Goal: Information Seeking & Learning: Learn about a topic

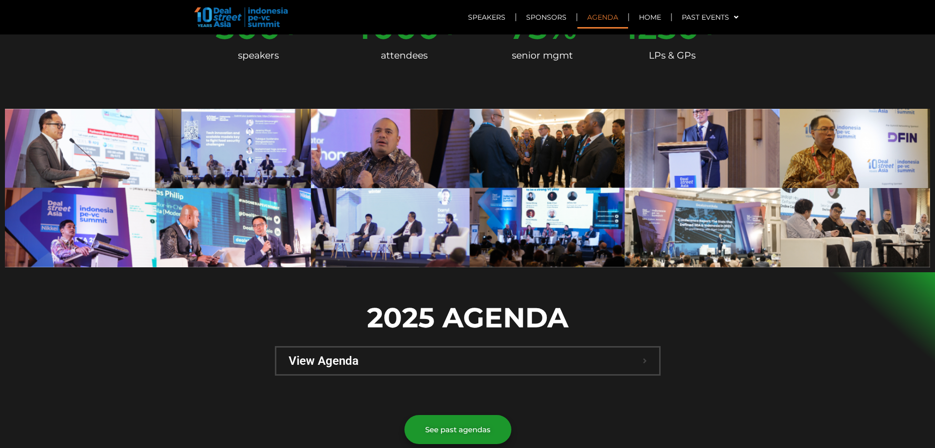
scroll to position [640, 0]
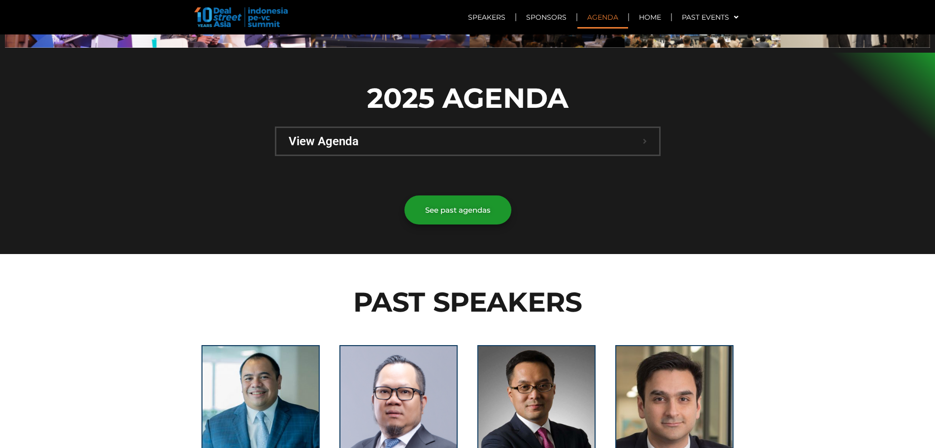
click at [608, 135] on span "View Agenda" at bounding box center [466, 141] width 354 height 12
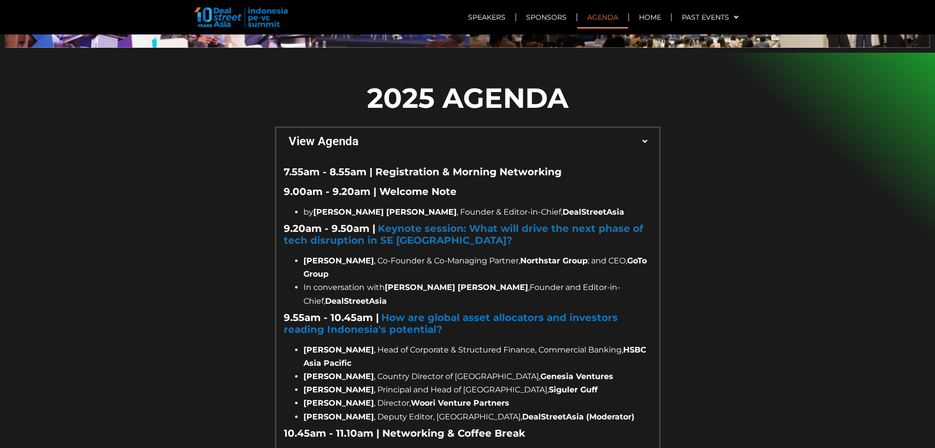
click at [608, 135] on span "View Agenda" at bounding box center [466, 141] width 354 height 12
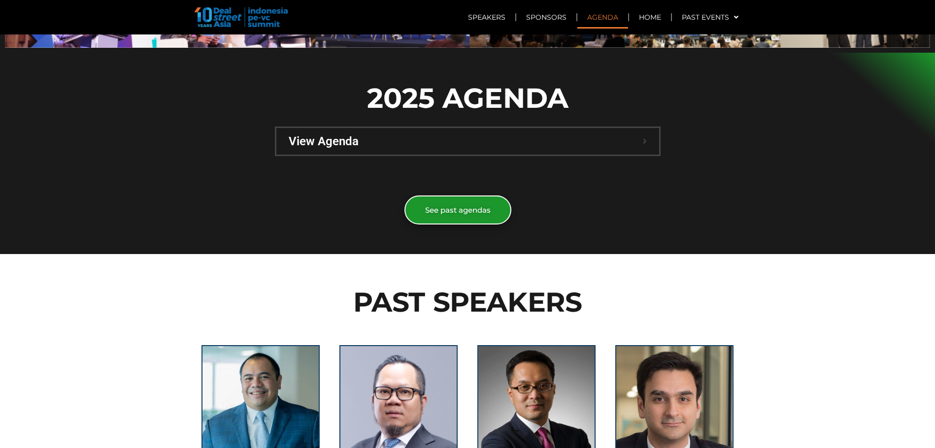
click at [471, 196] on link "See past agendas" at bounding box center [457, 210] width 107 height 29
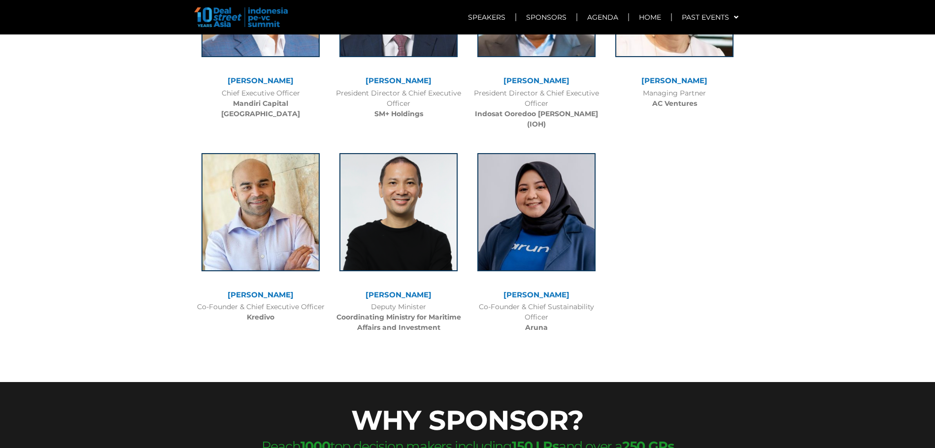
scroll to position [2709, 0]
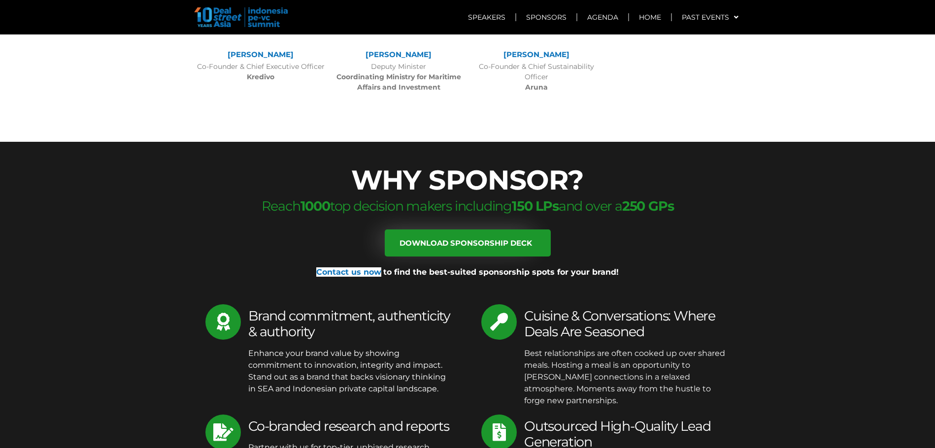
scroll to position [3152, 0]
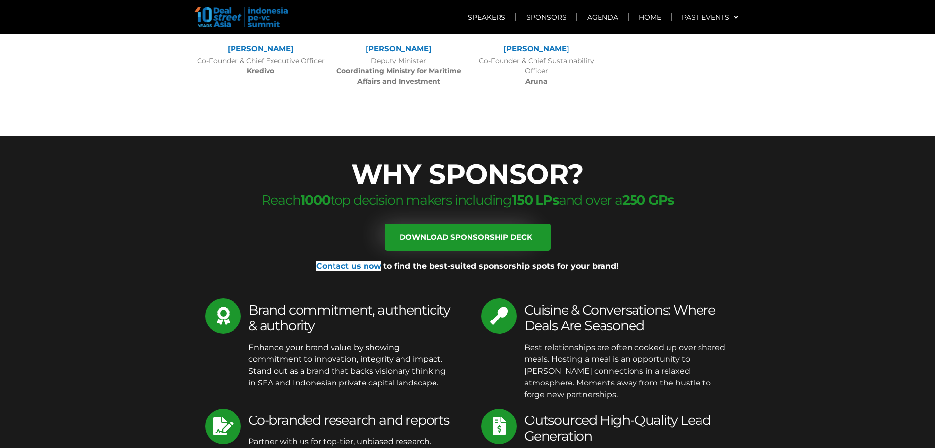
click at [889, 282] on section "WHY SPONSOR? Reach 1000 top decision makers including 150 LPs and over a 250 GP…" at bounding box center [467, 337] width 935 height 403
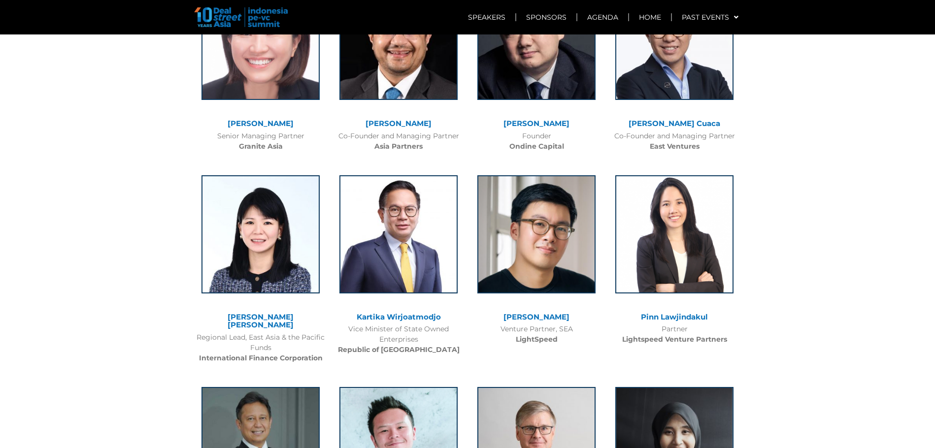
scroll to position [1231, 0]
